Goal: Information Seeking & Learning: Learn about a topic

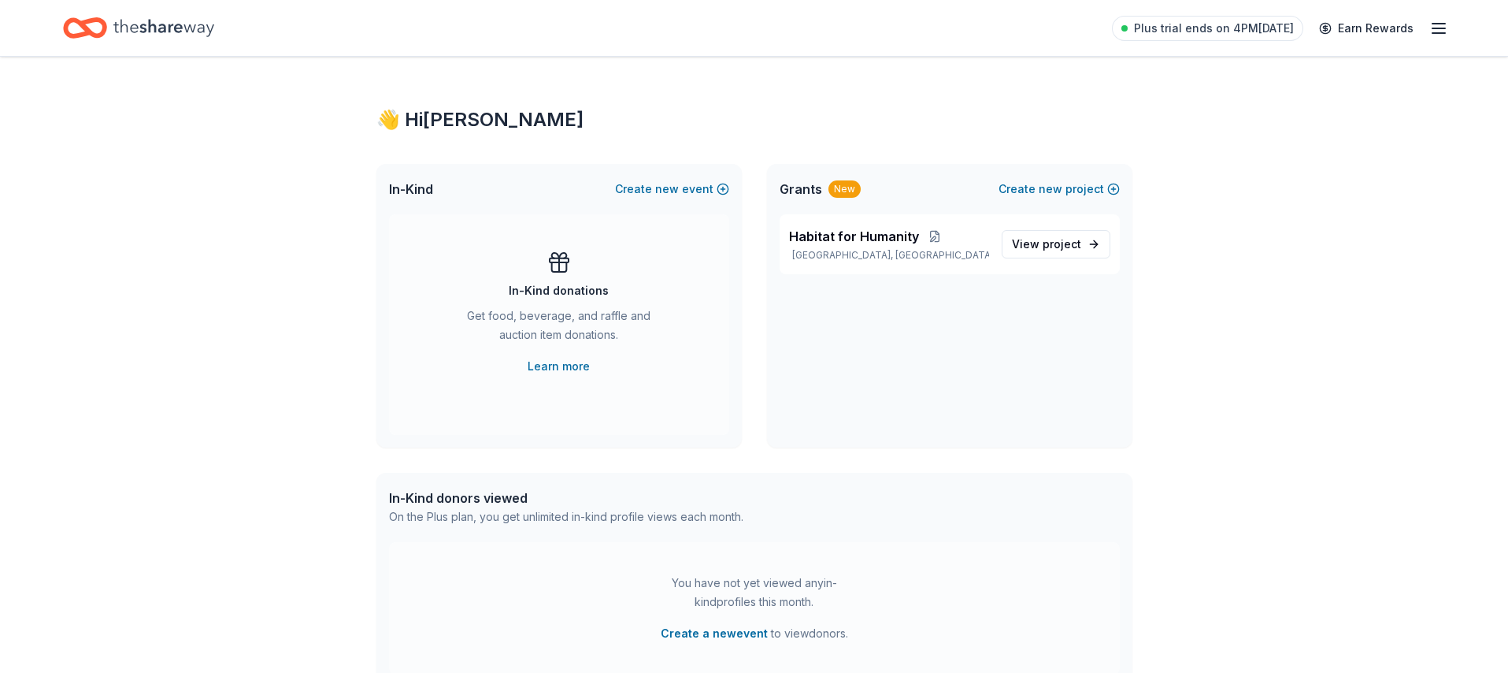
drag, startPoint x: 424, startPoint y: 128, endPoint x: 523, endPoint y: 128, distance: 98.4
click at [424, 128] on div "👋 Hi [PERSON_NAME]" at bounding box center [754, 119] width 756 height 25
click at [1086, 248] on link "View project" at bounding box center [1056, 244] width 109 height 28
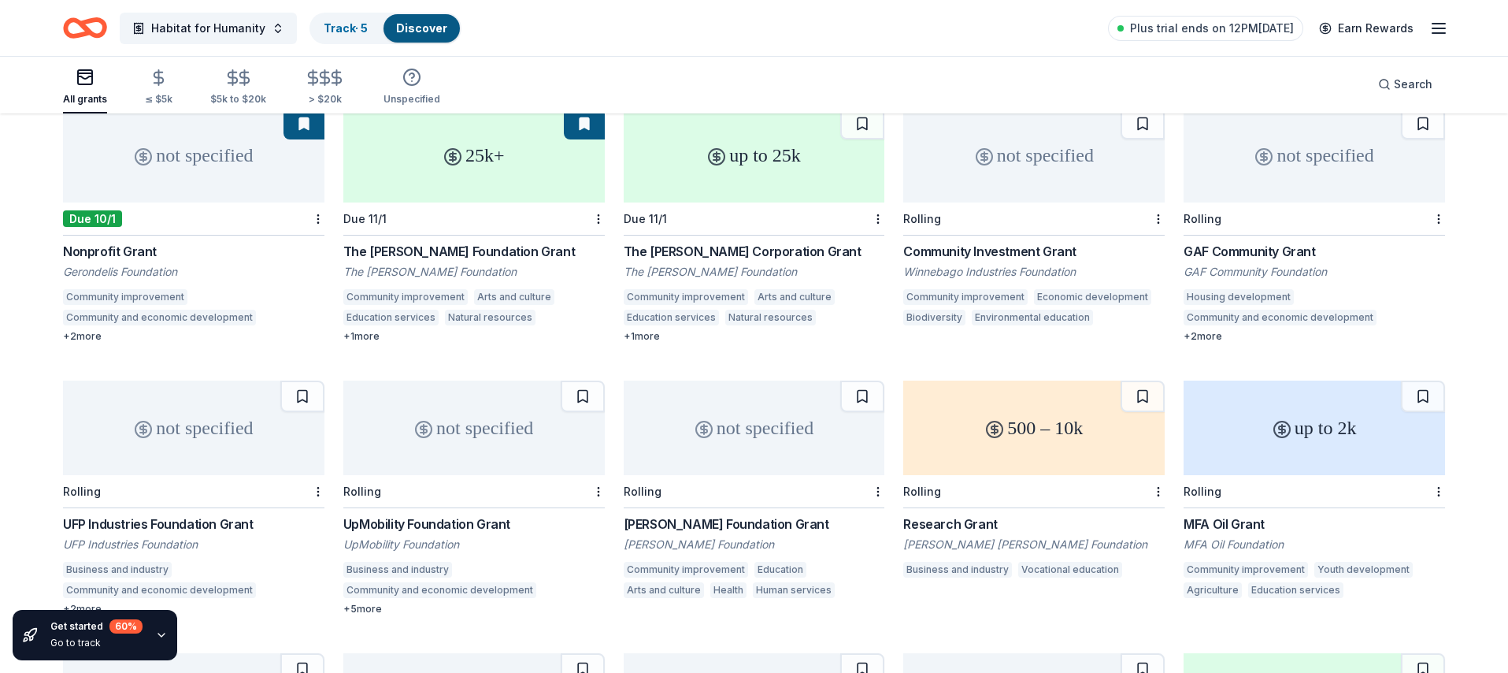
scroll to position [449, 0]
click at [1247, 512] on div "MFA Oil Grant" at bounding box center [1314, 521] width 261 height 19
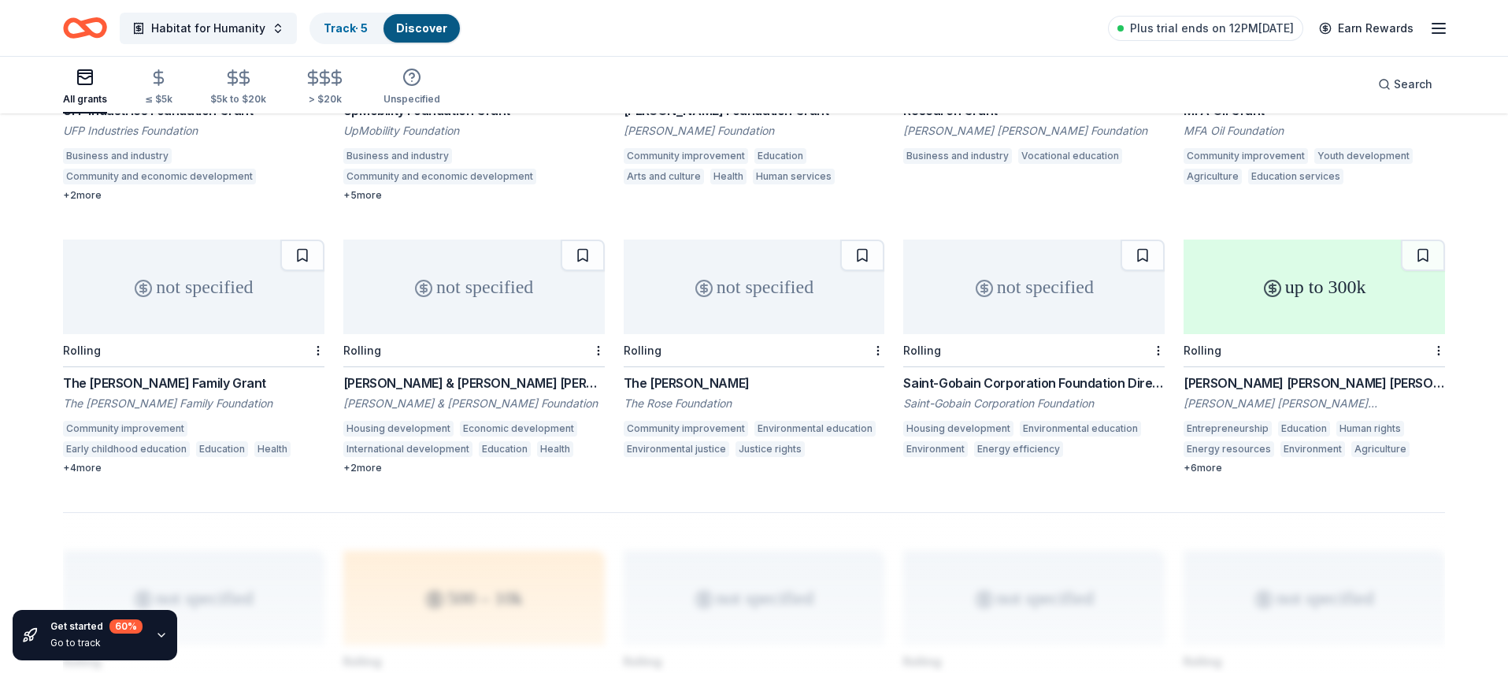
scroll to position [902, 0]
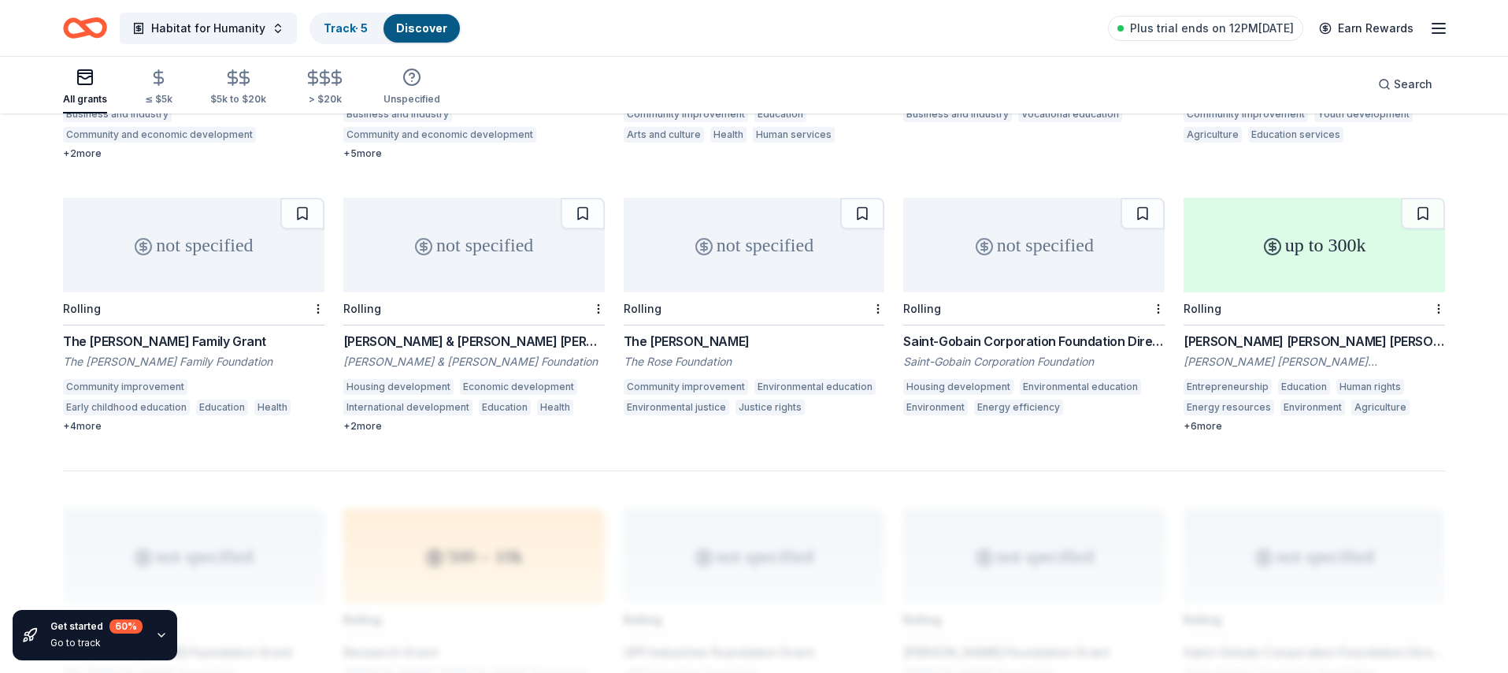
click at [1251, 332] on div "[PERSON_NAME] [PERSON_NAME] [PERSON_NAME] Foundation Grants" at bounding box center [1314, 341] width 261 height 19
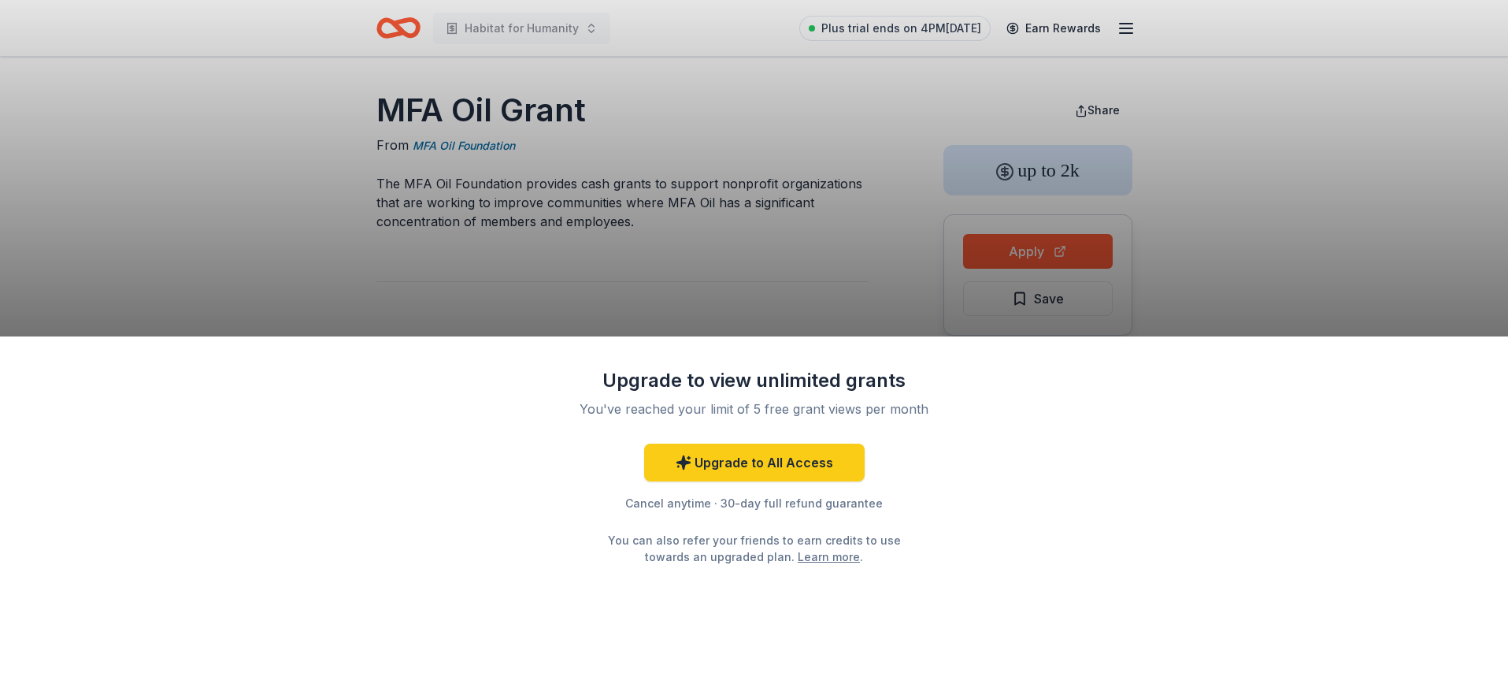
click at [761, 240] on div "Upgrade to view unlimited grants You've reached your limit of 5 free grant view…" at bounding box center [754, 336] width 1508 height 673
